Goal: Task Accomplishment & Management: Use online tool/utility

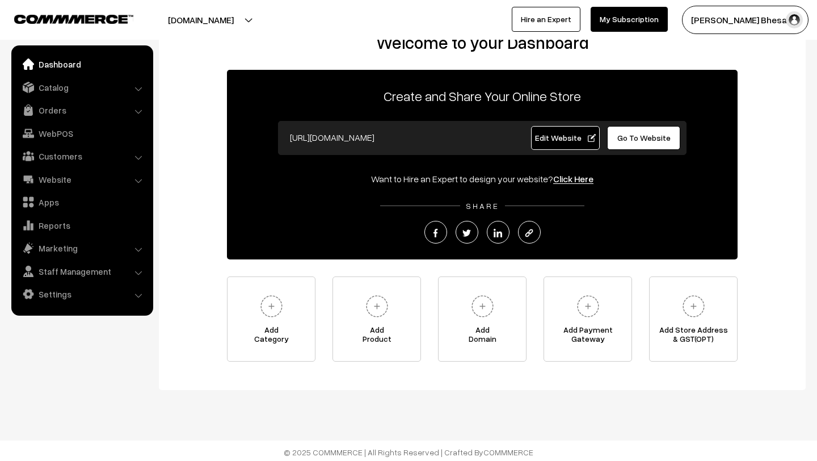
scroll to position [35, 0]
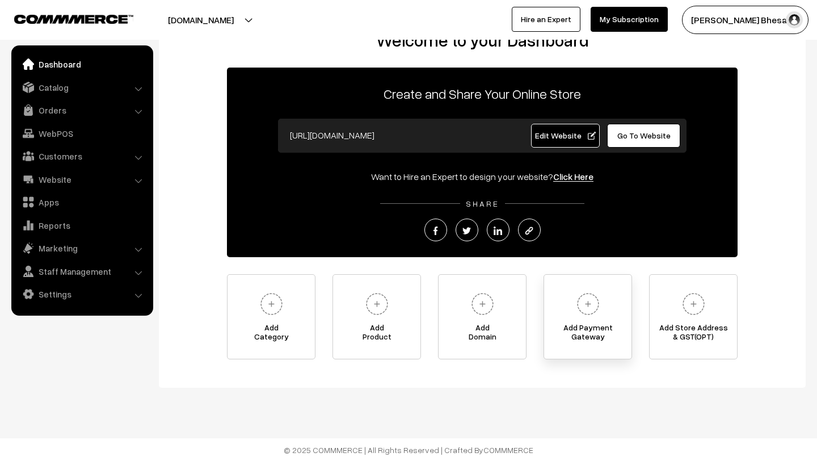
click at [592, 330] on span "Add Payment Gateway" at bounding box center [587, 334] width 87 height 23
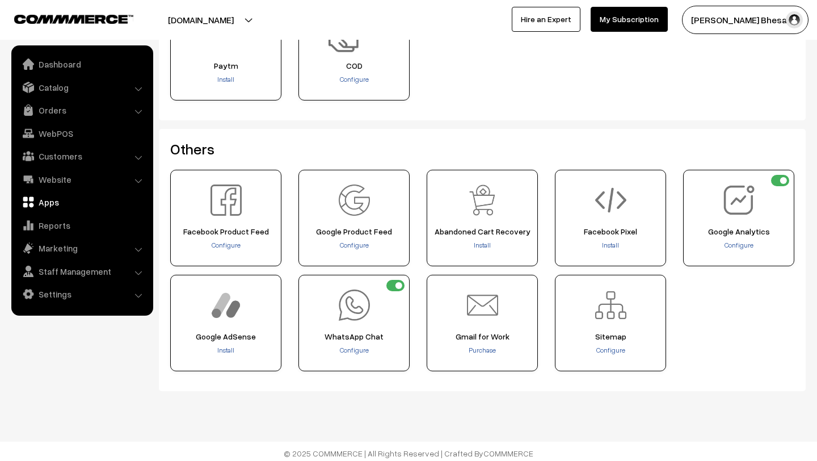
scroll to position [430, 0]
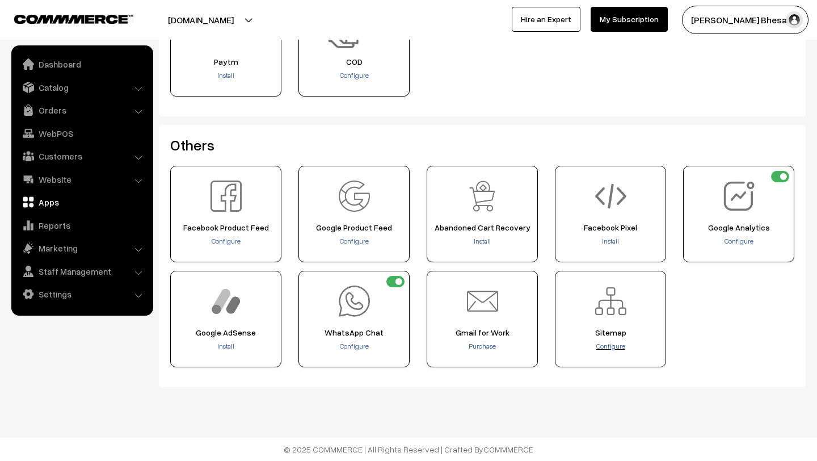
click at [600, 347] on span "Configure" at bounding box center [611, 346] width 29 height 9
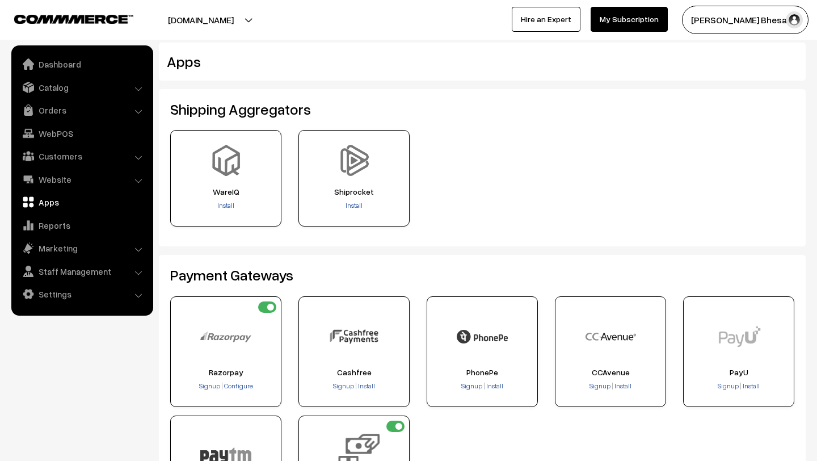
scroll to position [430, 0]
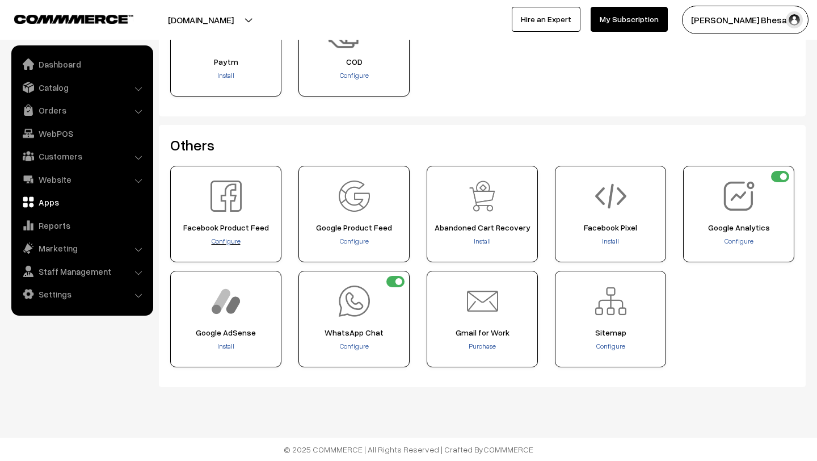
click at [222, 240] on span "Configure" at bounding box center [226, 241] width 29 height 9
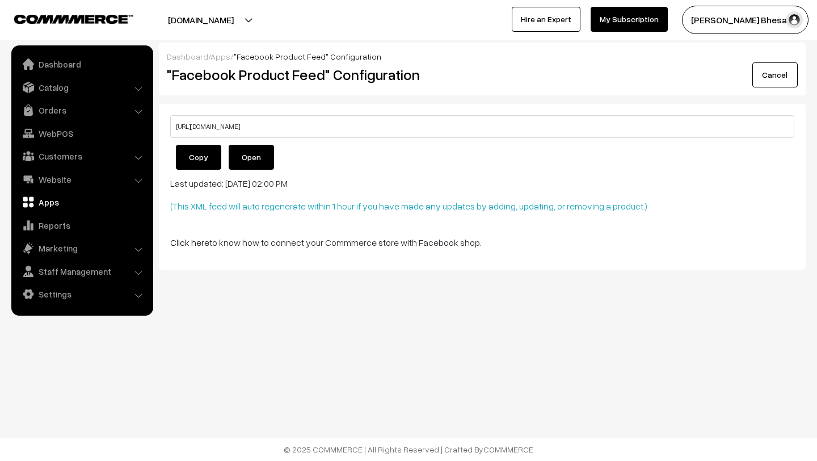
click at [252, 148] on link "Open" at bounding box center [251, 157] width 45 height 25
click at [283, 242] on p "Click here to know how to connect your Commmerce store with Facebook shop." at bounding box center [482, 243] width 624 height 14
click at [204, 244] on link "Click here" at bounding box center [189, 242] width 39 height 11
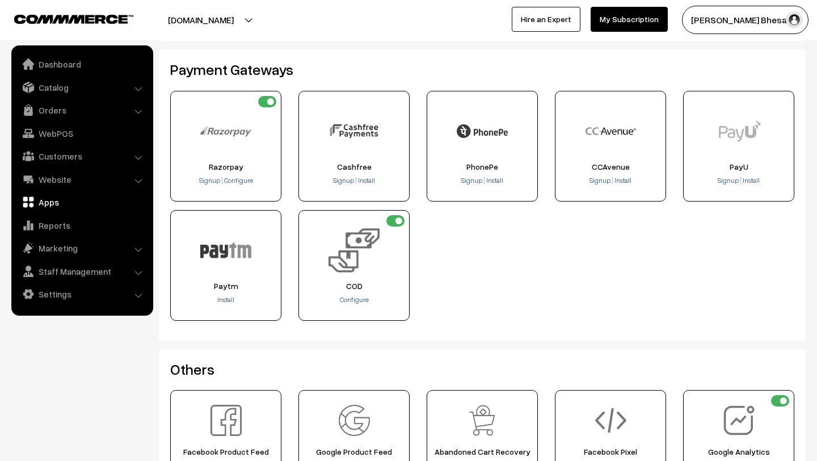
scroll to position [205, 0]
click at [224, 299] on span "Install" at bounding box center [225, 300] width 17 height 9
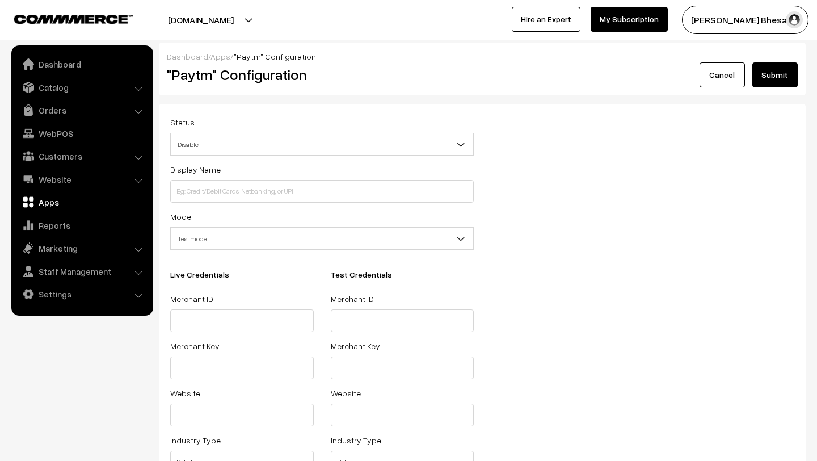
click at [253, 145] on span "Disable" at bounding box center [322, 145] width 303 height 20
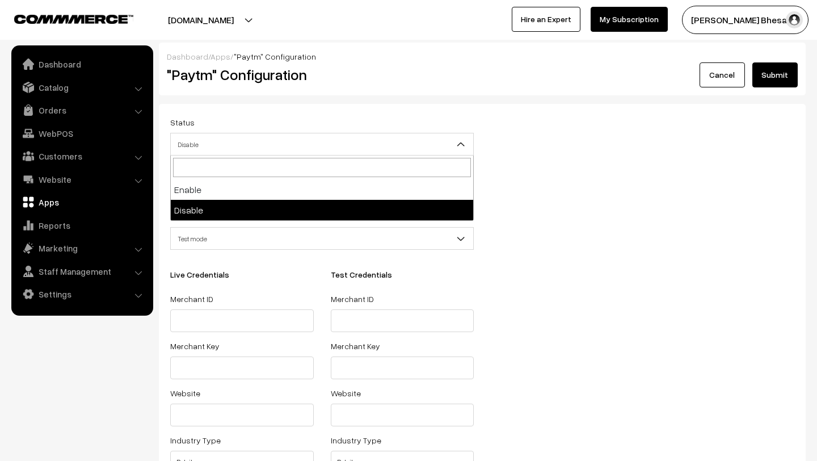
click at [252, 116] on div "Status Enable Disable Disable" at bounding box center [322, 135] width 304 height 40
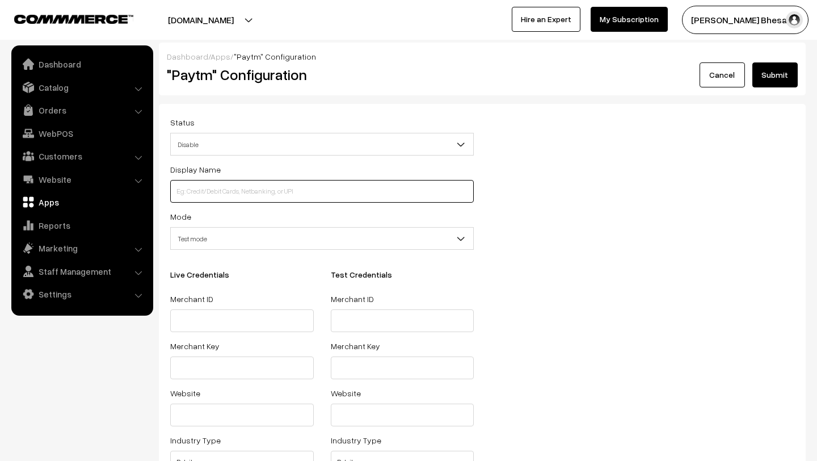
click at [247, 194] on input at bounding box center [322, 191] width 304 height 23
type input "Paytm"
click at [242, 243] on span "Test mode" at bounding box center [322, 239] width 303 height 20
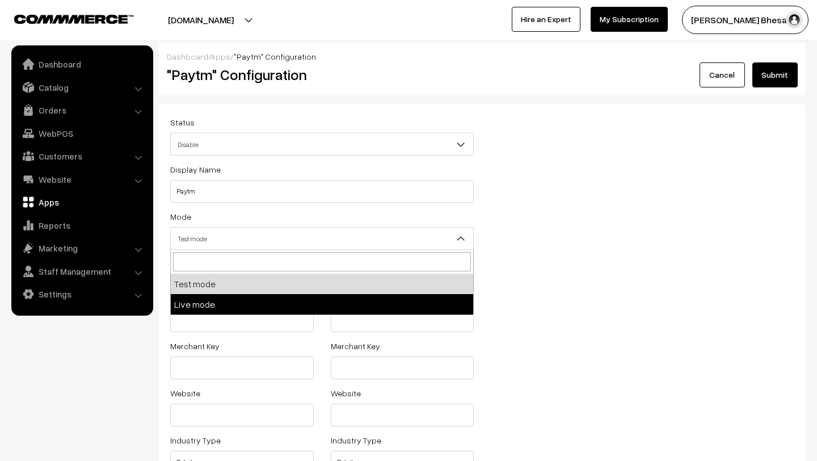
select select "live"
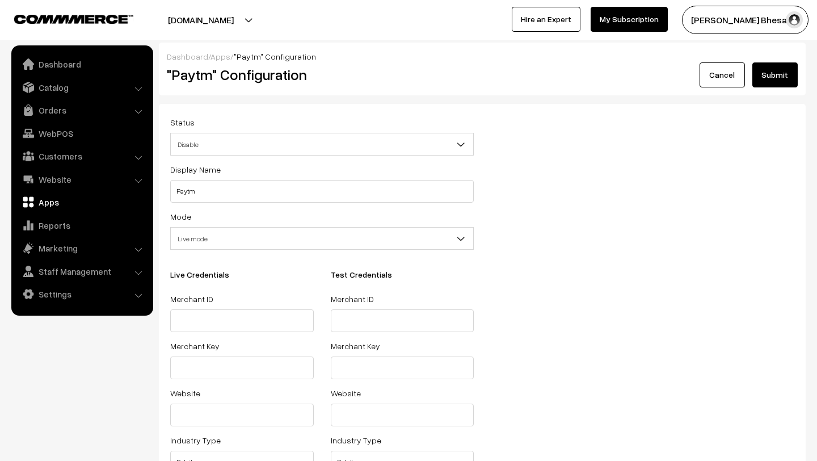
click at [226, 146] on span "Disable" at bounding box center [322, 145] width 303 height 20
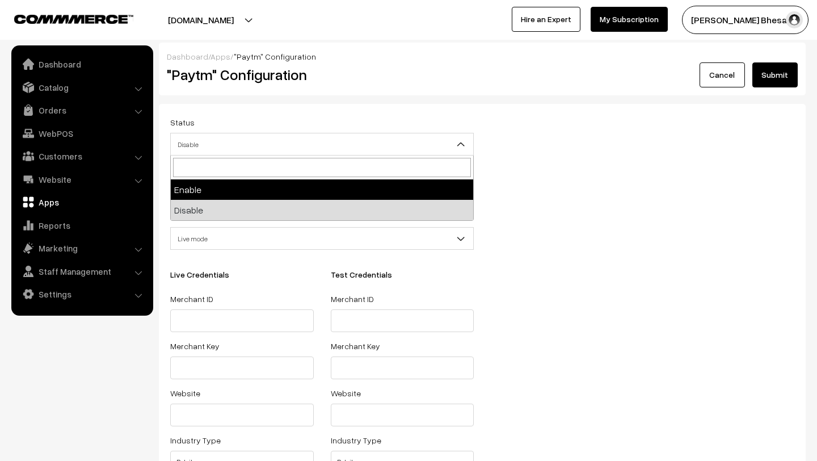
select select "1"
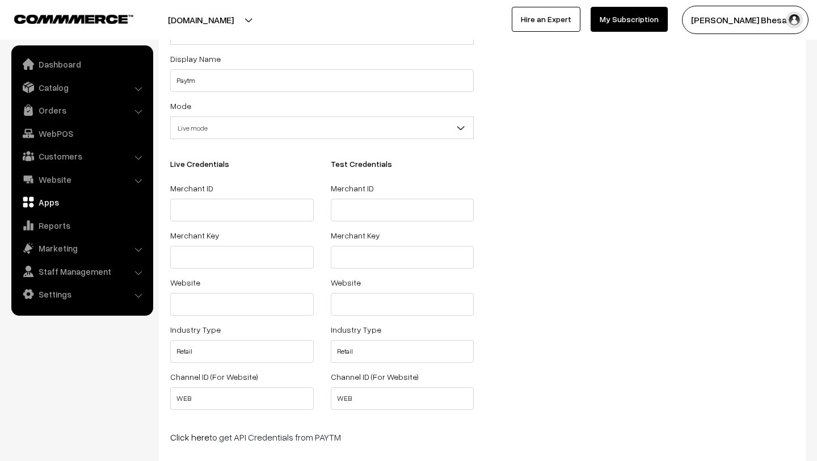
scroll to position [110, 0]
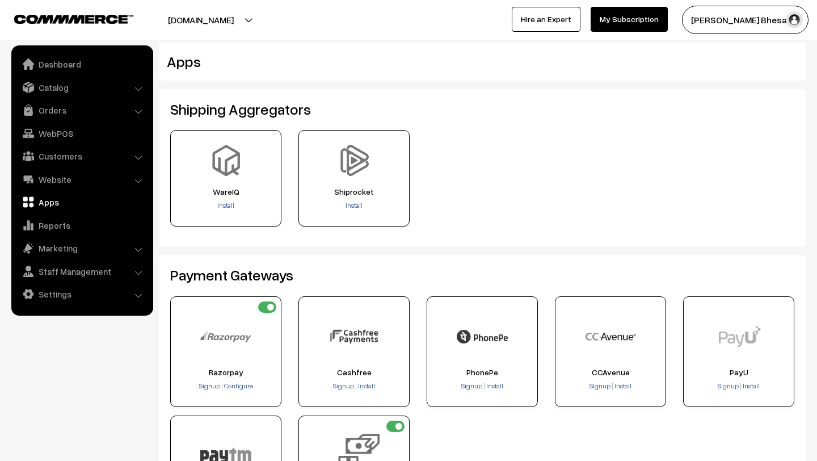
scroll to position [205, 0]
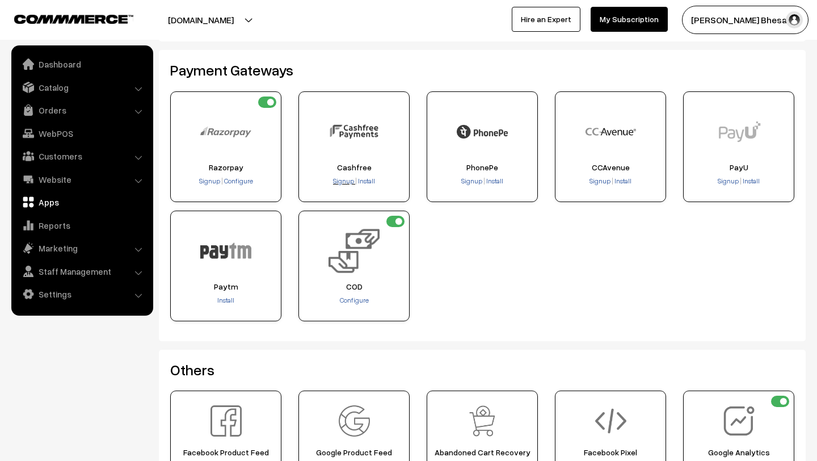
click at [342, 183] on span "Signup" at bounding box center [343, 181] width 21 height 9
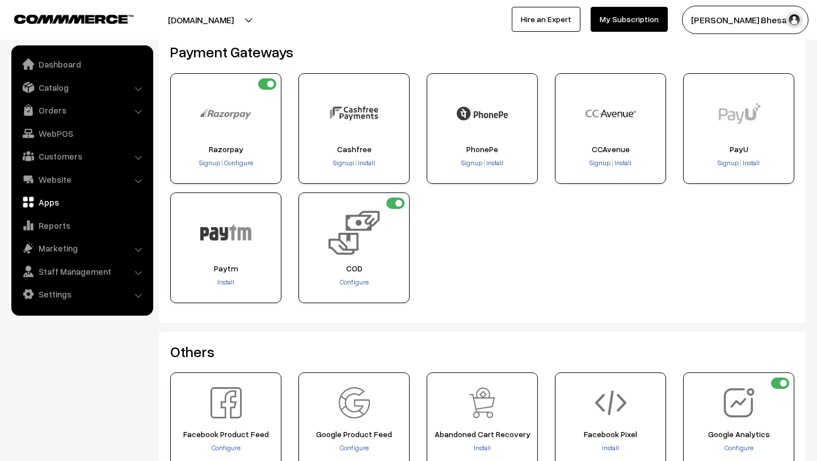
scroll to position [222, 0]
click at [221, 284] on span "Install" at bounding box center [225, 283] width 17 height 9
